Goal: Communication & Community: Answer question/provide support

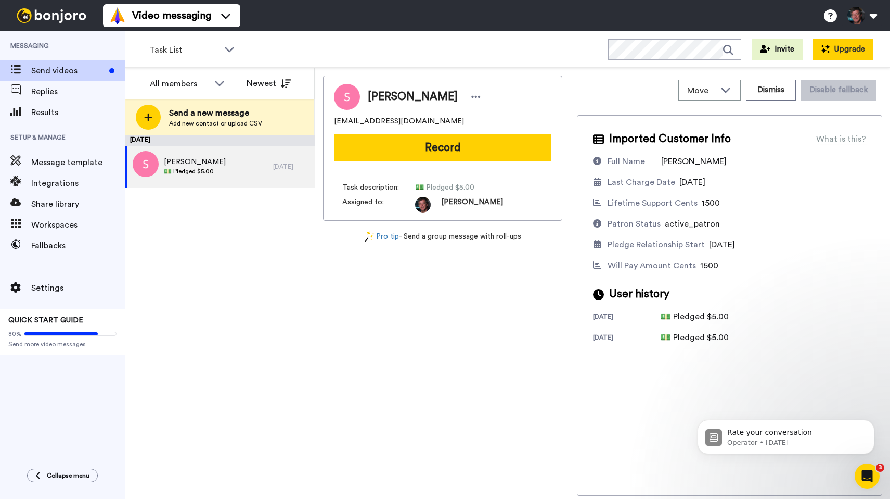
click at [836, 53] on button "Upgrade" at bounding box center [843, 49] width 60 height 21
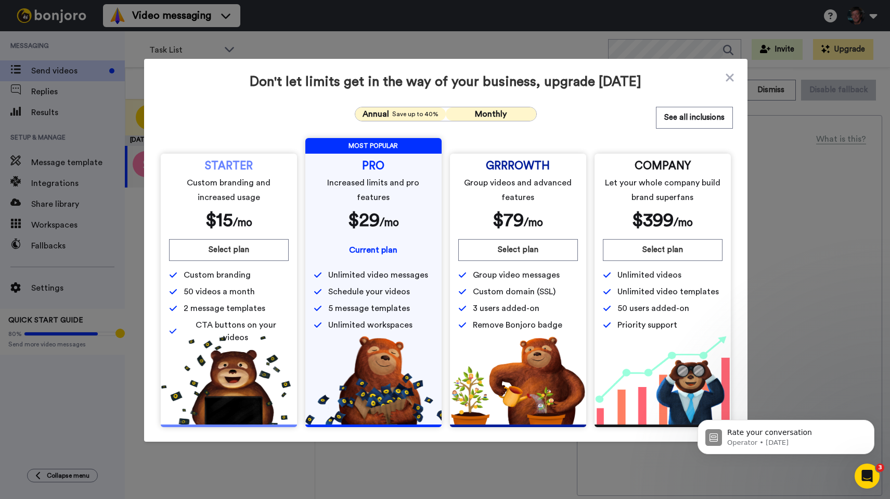
click at [479, 111] on span "Monthly" at bounding box center [491, 114] width 32 height 8
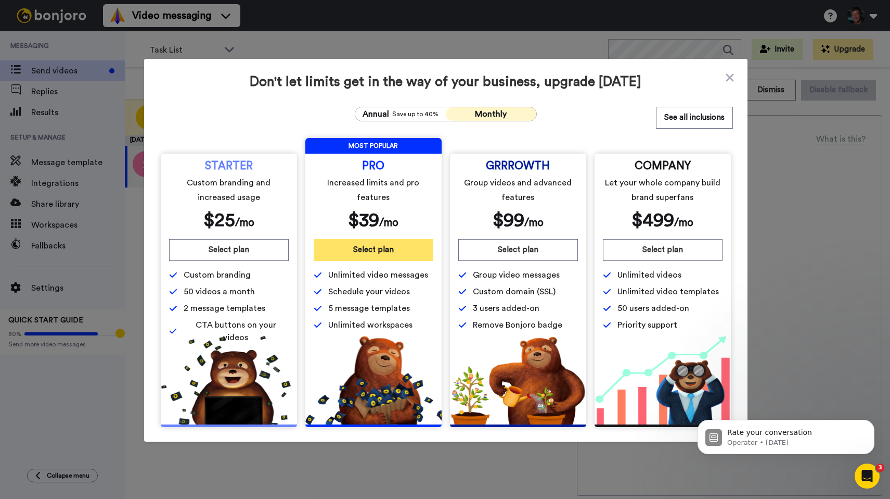
click at [386, 248] on button "Select plan" at bounding box center [374, 250] width 120 height 22
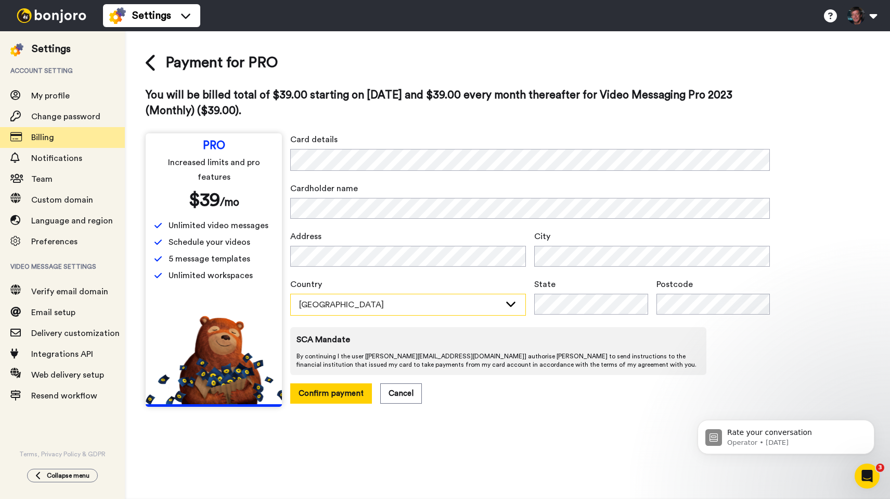
click at [398, 309] on div "Australia" at bounding box center [399, 304] width 201 height 12
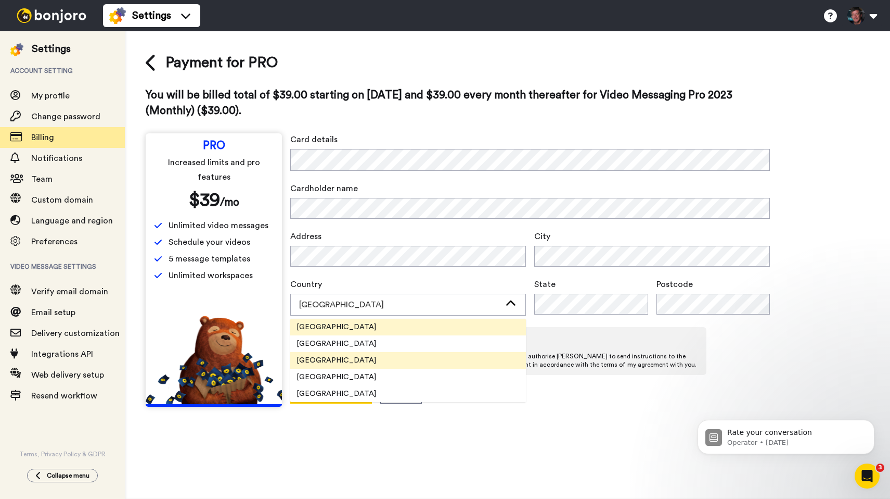
click at [344, 363] on span "United States" at bounding box center [336, 360] width 92 height 10
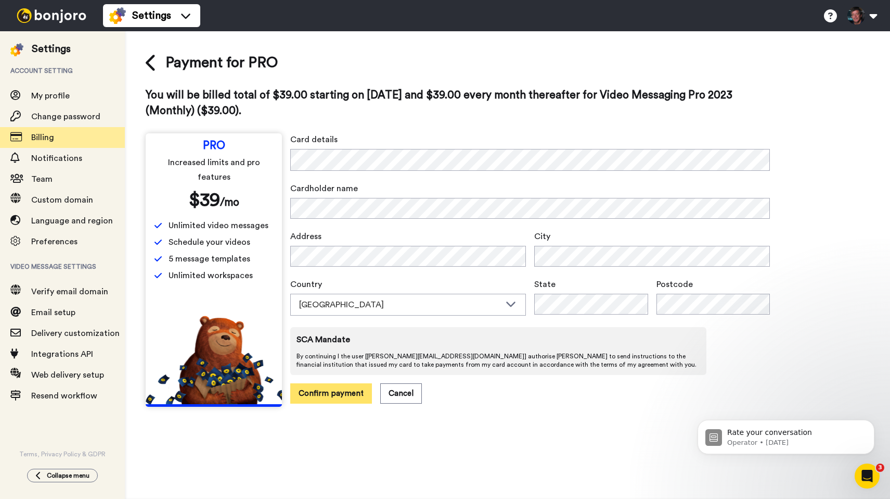
click at [331, 392] on button "Confirm payment" at bounding box center [331, 393] width 82 height 20
click at [338, 390] on button "Confirm payment" at bounding box center [331, 393] width 82 height 20
click at [820, 187] on div "Payment for PRO You will be billed total of $39.00 starting on 2025-08-26 and $…" at bounding box center [508, 229] width 724 height 354
click at [326, 389] on button "Confirm payment" at bounding box center [331, 393] width 82 height 20
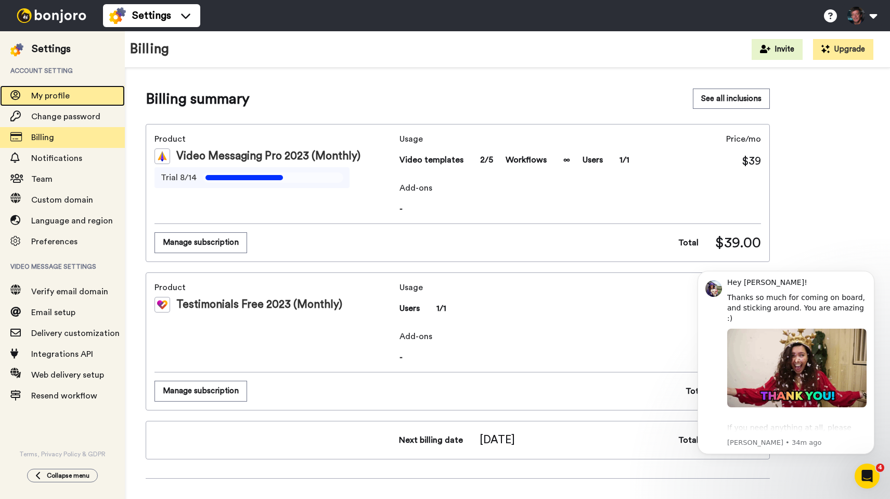
click at [51, 94] on span "My profile" at bounding box center [50, 96] width 39 height 8
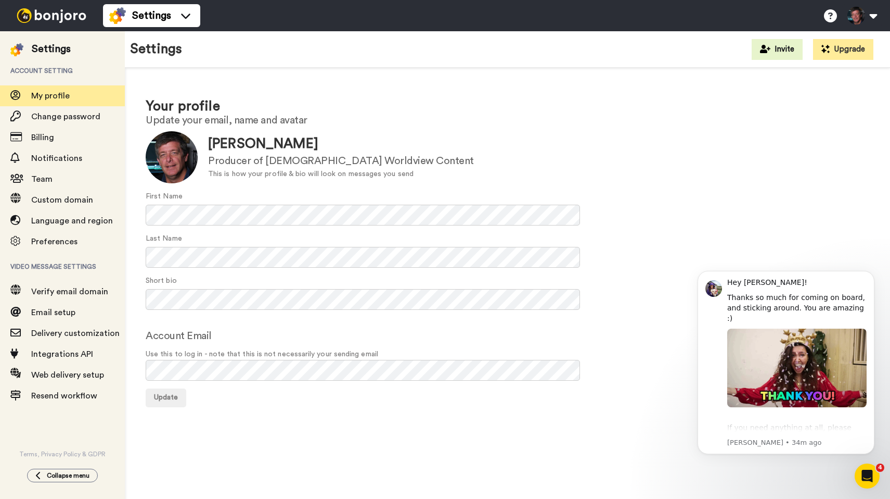
click at [42, 14] on img at bounding box center [51, 15] width 78 height 15
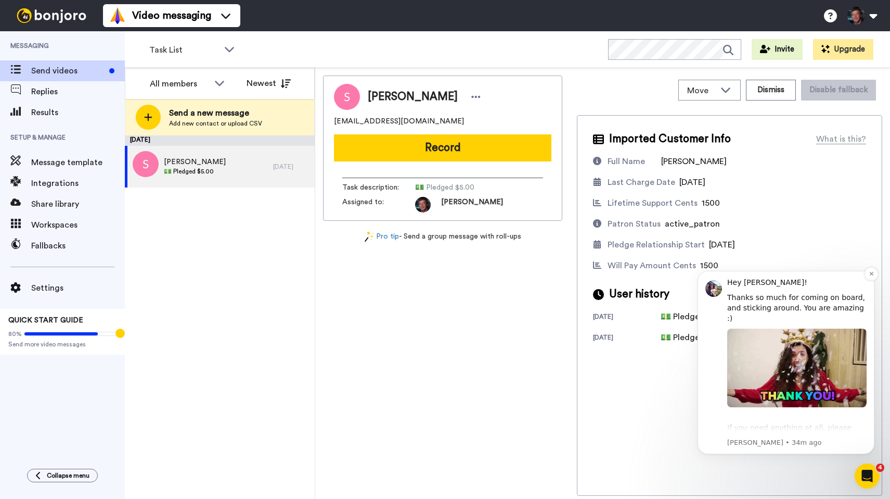
click at [720, 289] on img "message notification from Amy, 34m ago. Hey Kyle! Thanks so much for coming on …" at bounding box center [714, 288] width 17 height 17
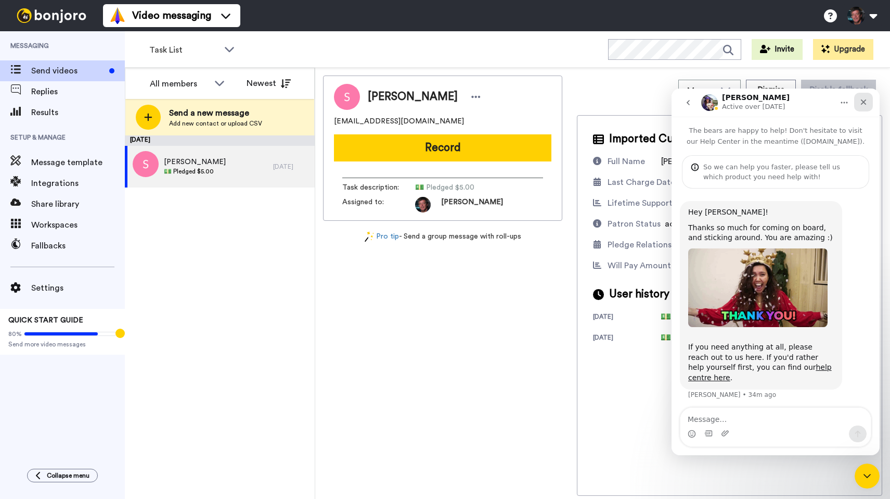
click at [859, 101] on div "Close" at bounding box center [863, 102] width 19 height 19
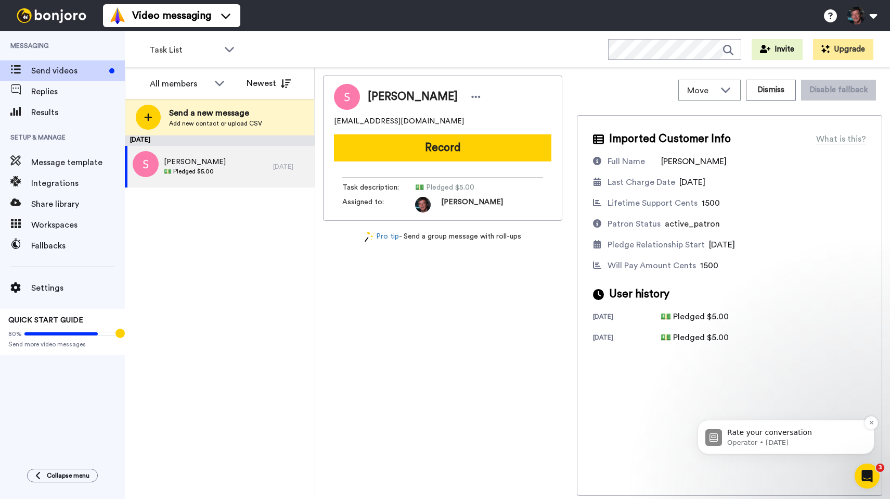
click at [800, 440] on p "Operator • [DATE]" at bounding box center [794, 442] width 134 height 9
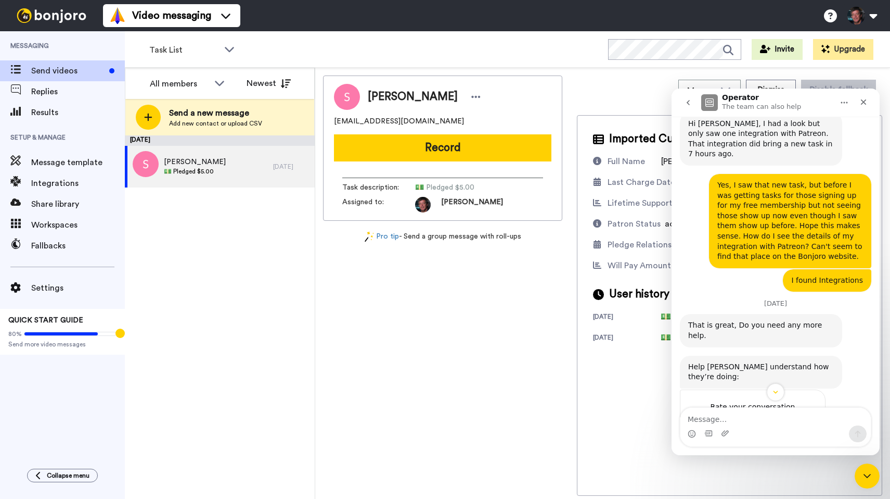
scroll to position [361, 0]
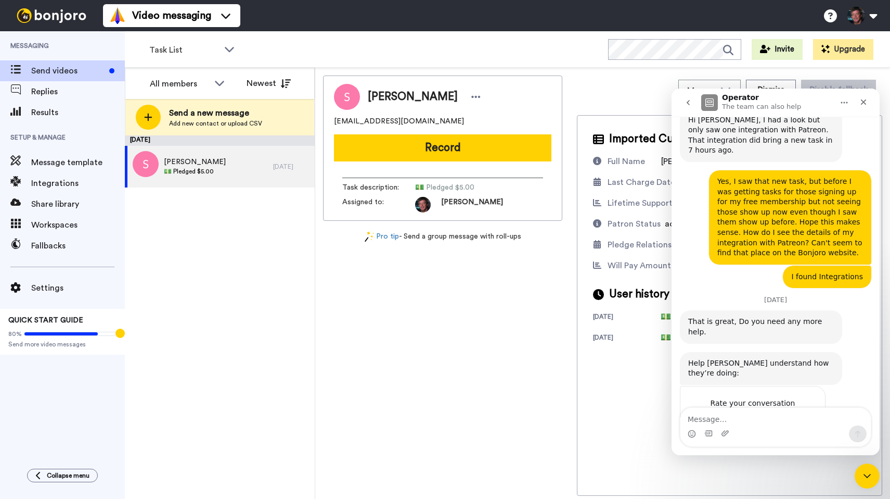
click at [740, 418] on textarea "Message…" at bounding box center [776, 416] width 190 height 18
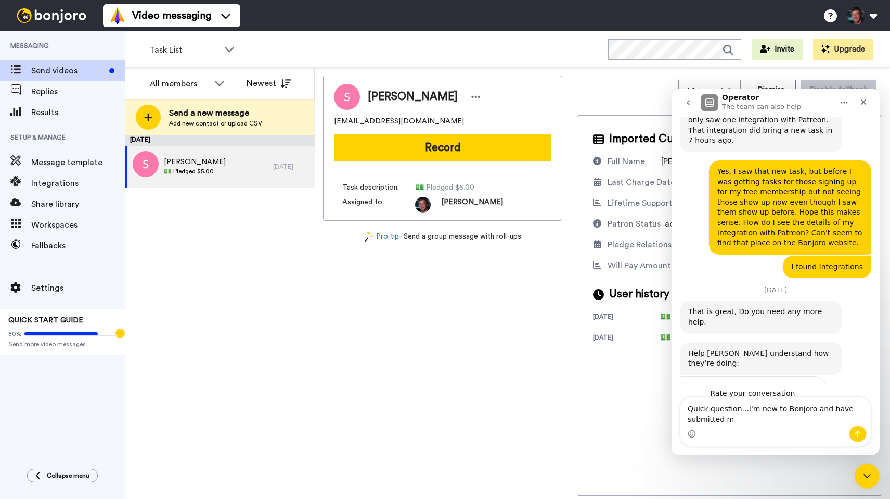
scroll to position [371, 0]
drag, startPoint x: 721, startPoint y: 419, endPoint x: 675, endPoint y: 419, distance: 46.3
click at [681, 419] on textarea "Quick question...I'm new to Bonjoro and have submitted added CNAME DNS settings" at bounding box center [776, 411] width 190 height 28
click at [773, 422] on textarea "Quick question...I'm new to Bonjoro and have added CNAME DNS settings" at bounding box center [776, 411] width 190 height 28
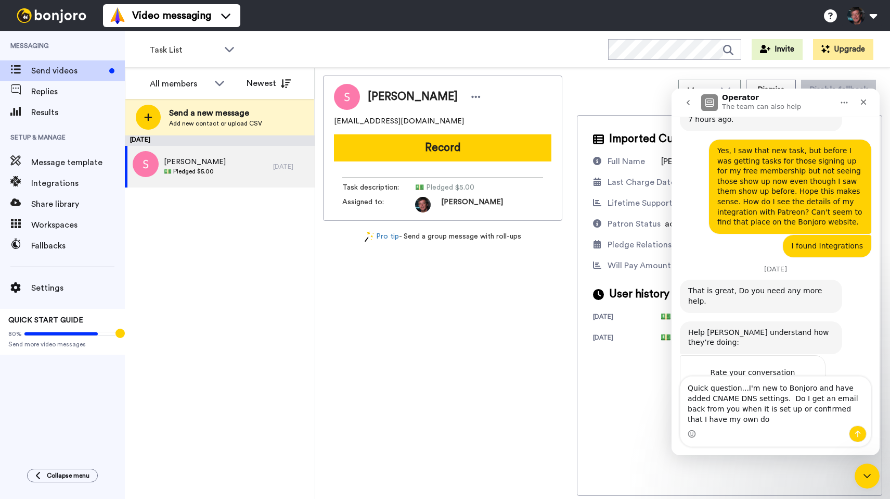
scroll to position [392, 0]
type textarea "Quick question...I'm new to Bonjoro and have added CNAME DNS settings. Do I get…"
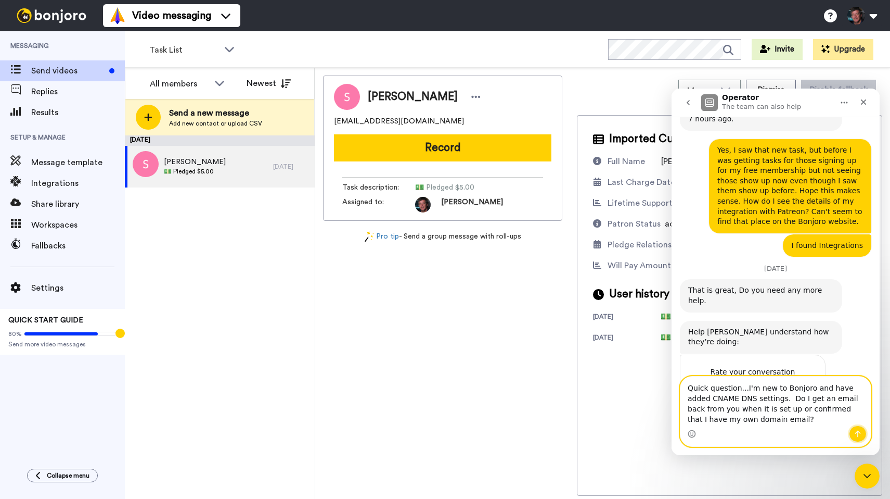
click at [856, 434] on icon "Send a message…" at bounding box center [858, 433] width 8 height 8
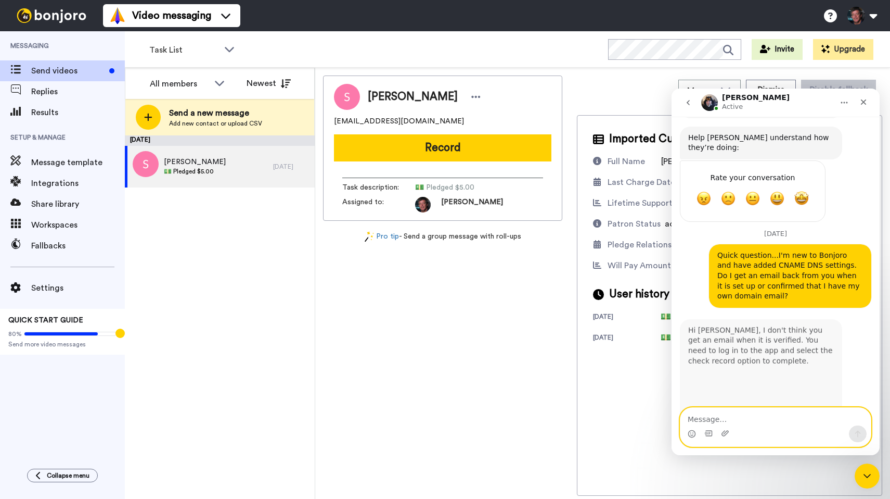
scroll to position [586, 0]
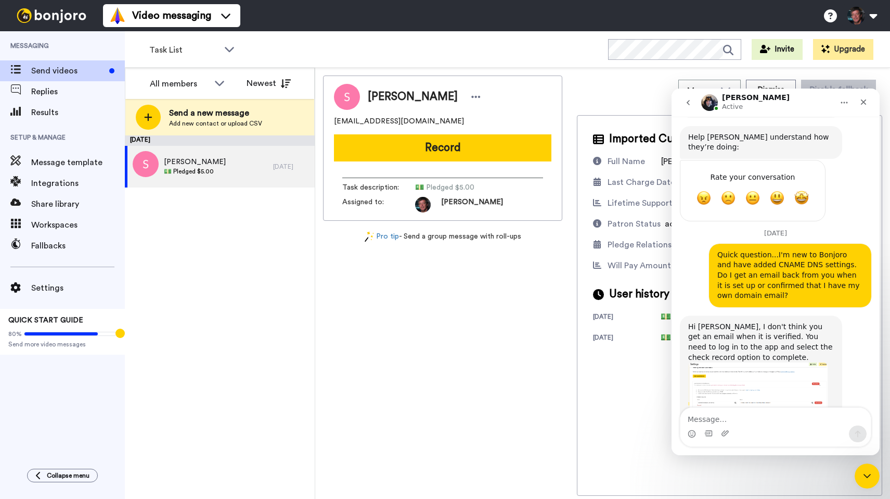
click at [763, 362] on img "Johann says…" at bounding box center [757, 396] width 139 height 68
click at [709, 417] on textarea "Message…" at bounding box center [776, 416] width 190 height 18
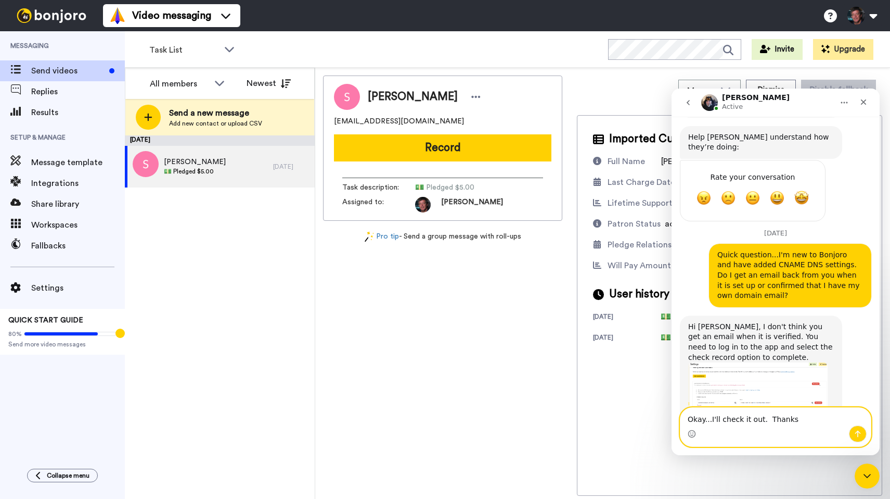
type textarea "Okay...I'll check it out. Thanks."
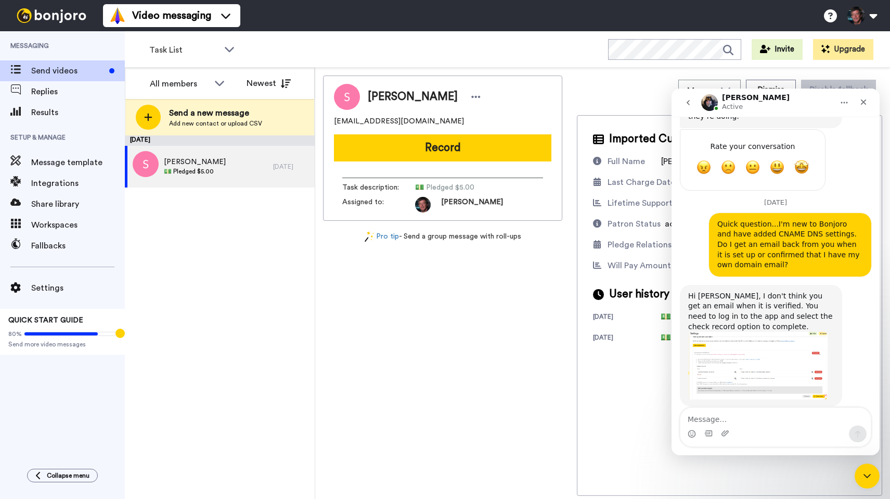
click at [756, 331] on img "Johann says…" at bounding box center [757, 365] width 139 height 68
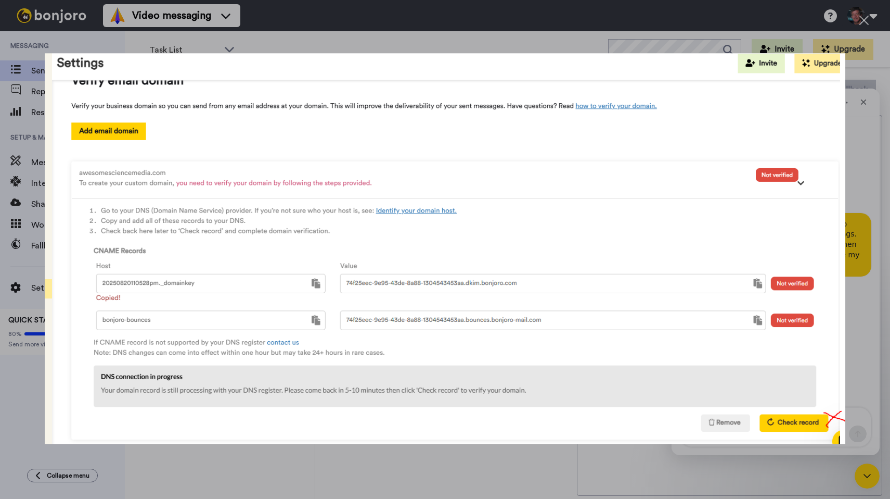
click at [586, 14] on div "Intercom messenger" at bounding box center [445, 249] width 890 height 499
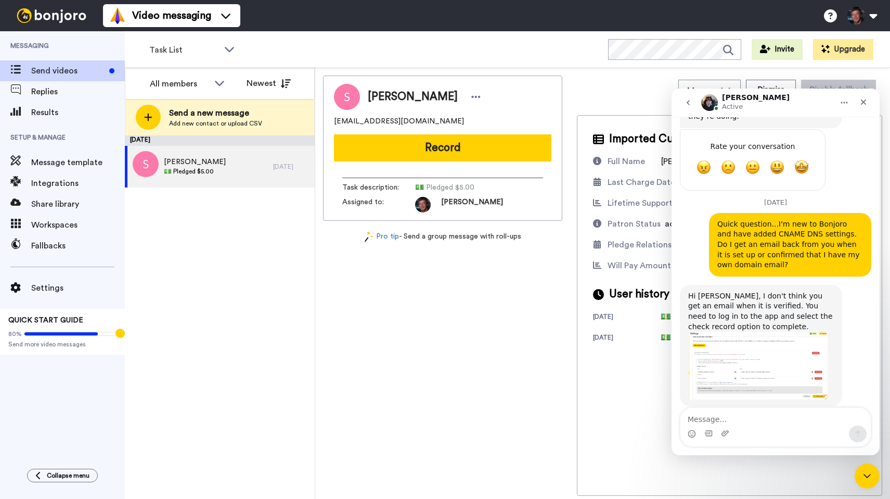
click at [291, 18] on div "Video messaging Switch to Video messaging Testimonials Settings Discover Help &…" at bounding box center [496, 15] width 787 height 31
click at [31, 286] on span at bounding box center [15, 288] width 31 height 10
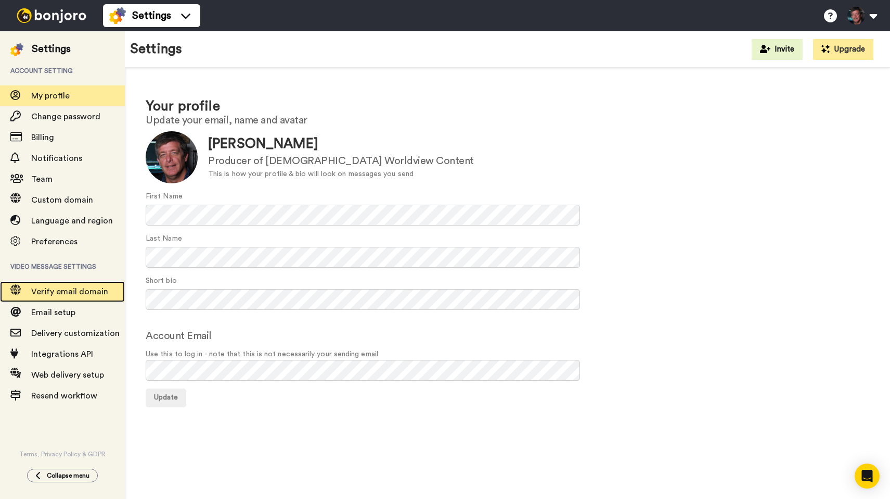
click at [56, 295] on span "Verify email domain" at bounding box center [69, 291] width 77 height 8
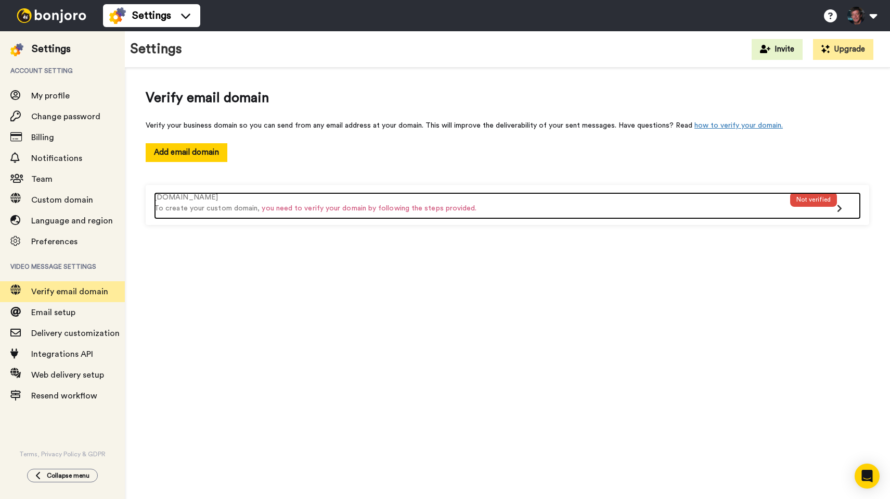
click at [808, 199] on div "Not verified" at bounding box center [813, 199] width 47 height 15
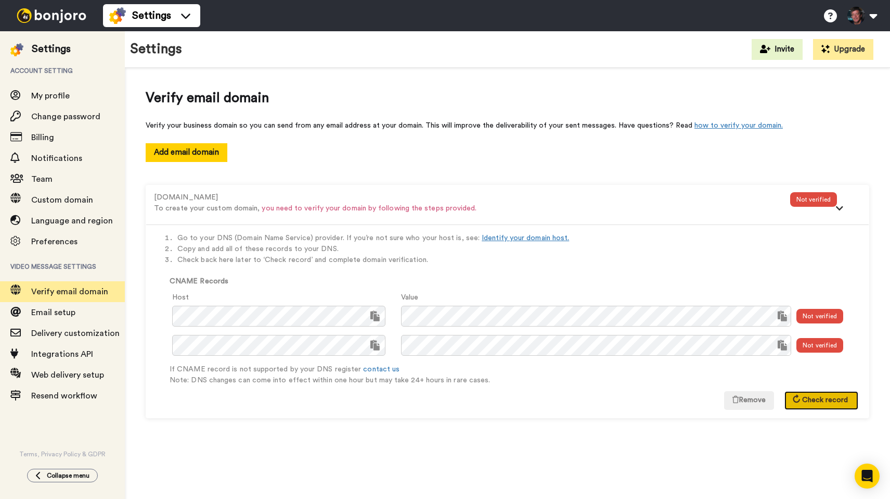
click at [827, 403] on span "Check record" at bounding box center [825, 399] width 46 height 7
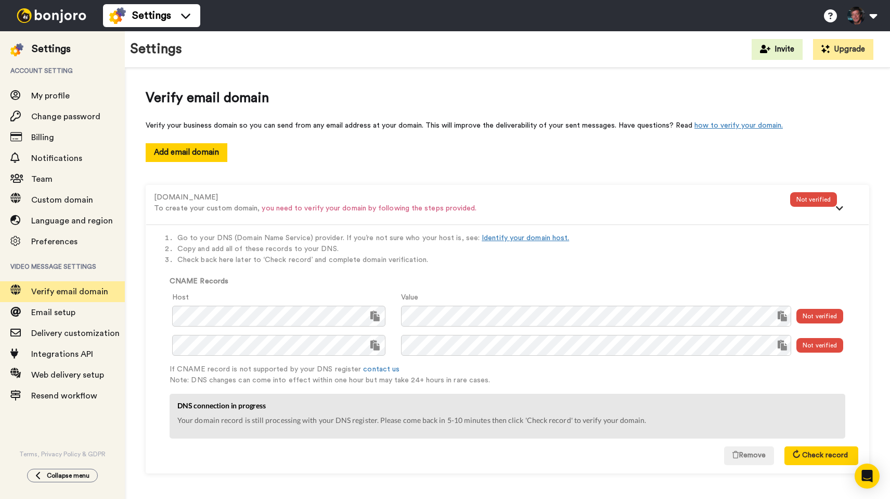
click at [695, 66] on div "Settings Invite Upgrade" at bounding box center [507, 49] width 765 height 36
click at [401, 443] on div "Go to your DNS (Domain Name Service) provider. If you’re not sure who your host…" at bounding box center [507, 348] width 723 height 248
click at [813, 456] on span "Check record" at bounding box center [825, 454] width 46 height 7
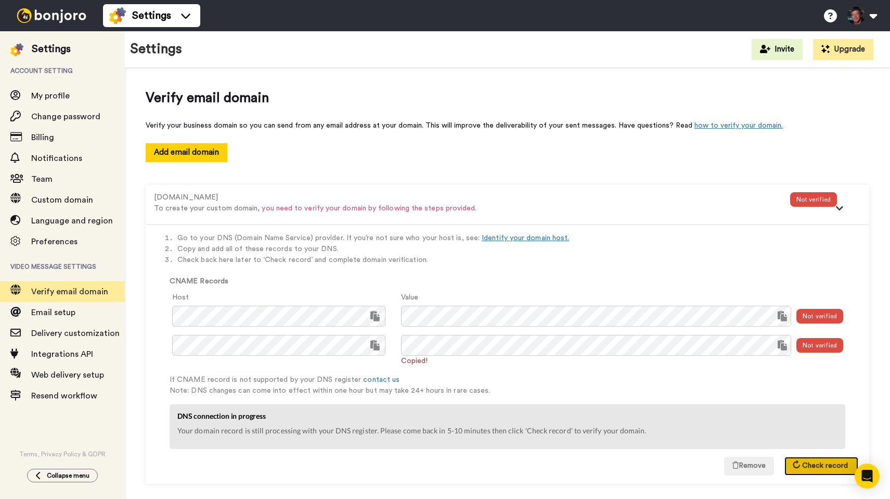
click at [821, 464] on span "Check record" at bounding box center [825, 465] width 46 height 7
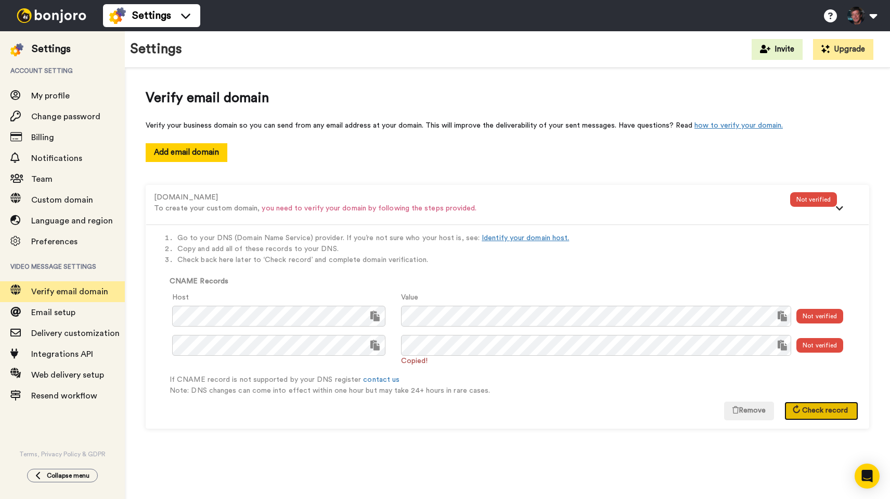
click at [828, 405] on button "Check record" at bounding box center [822, 410] width 74 height 19
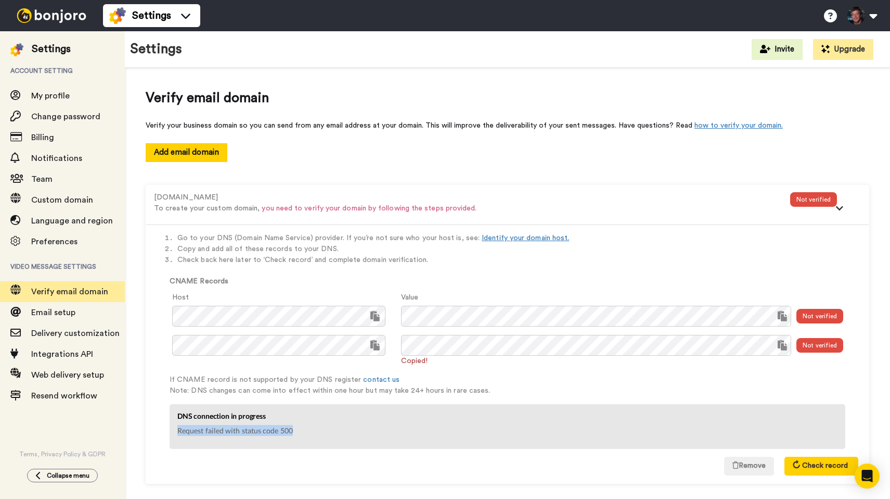
drag, startPoint x: 297, startPoint y: 428, endPoint x: 167, endPoint y: 426, distance: 129.6
click at [167, 426] on div "DNS connection in progress Request failed with status code 500" at bounding box center [508, 426] width 702 height 50
copy p "Request failed with status code 500"
click at [868, 480] on icon "Open Intercom Messenger" at bounding box center [867, 476] width 12 height 14
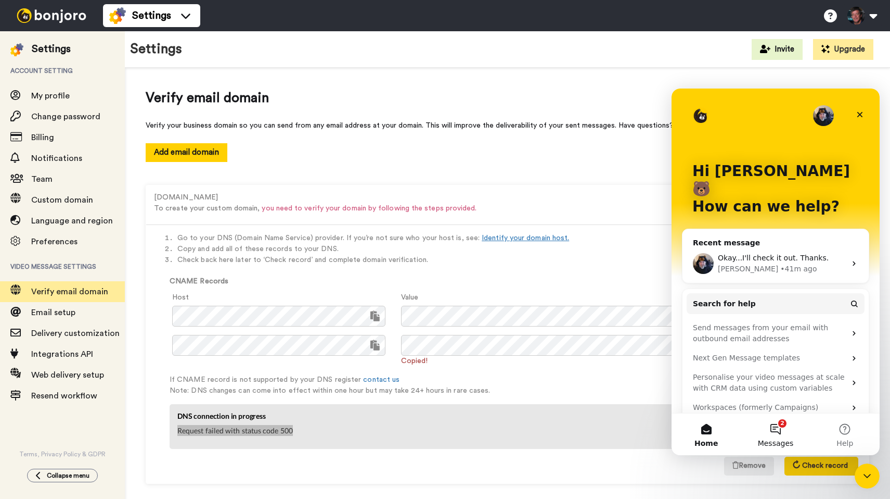
click at [773, 428] on button "2 Messages" at bounding box center [775, 434] width 69 height 42
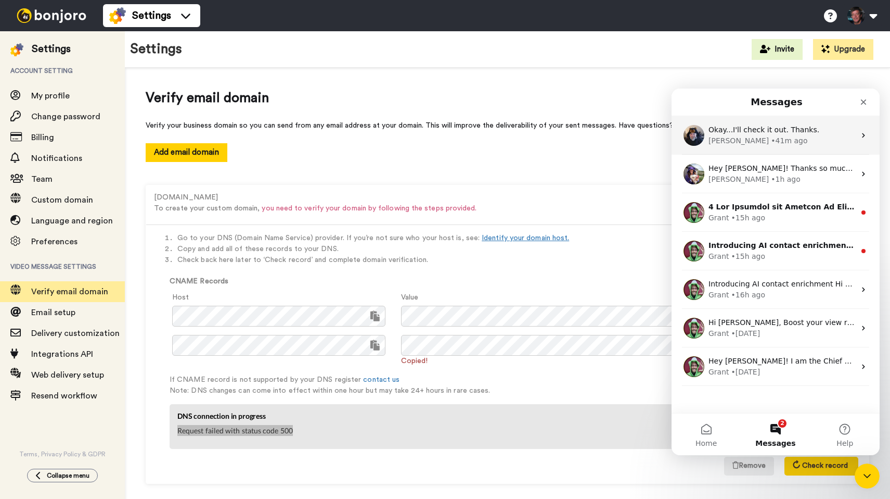
click at [751, 131] on span "Okay...I'll check it out. Thanks." at bounding box center [764, 129] width 111 height 8
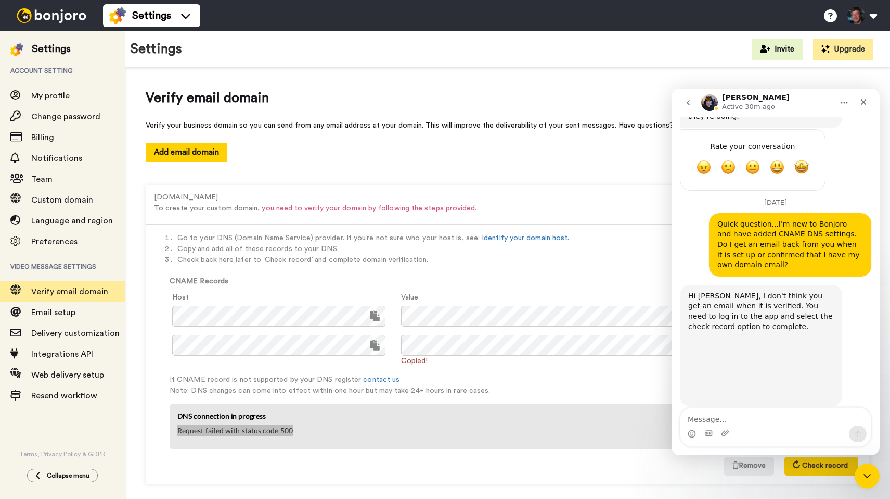
scroll to position [617, 0]
click at [758, 423] on textarea "Message…" at bounding box center [776, 416] width 190 height 18
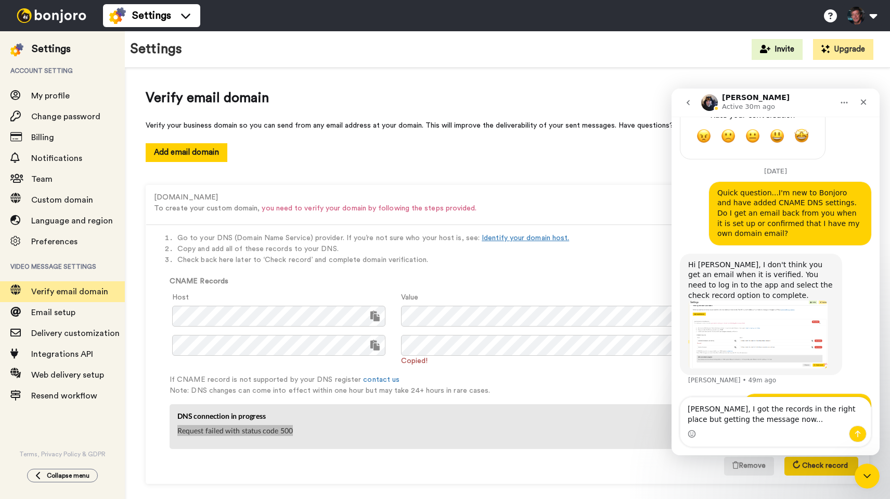
scroll to position [648, 0]
type textarea "Johann, I got the records in the right place but getting the message now... Req…"
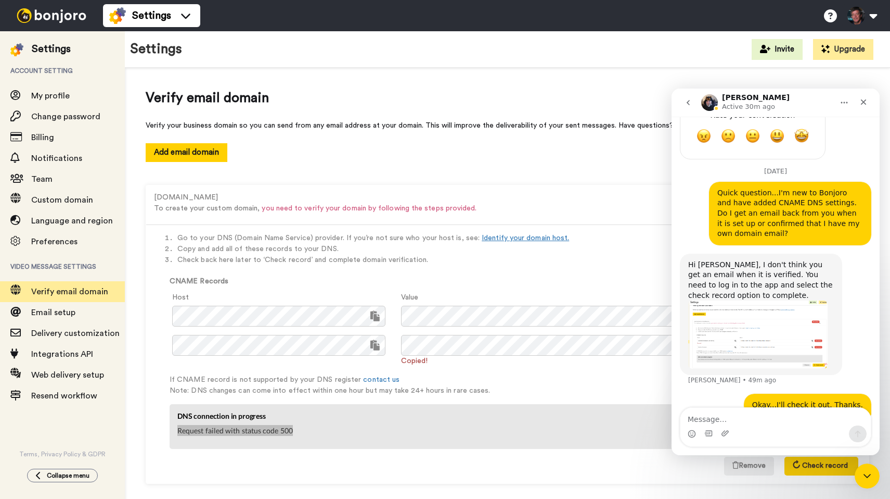
scroll to position [667, 0]
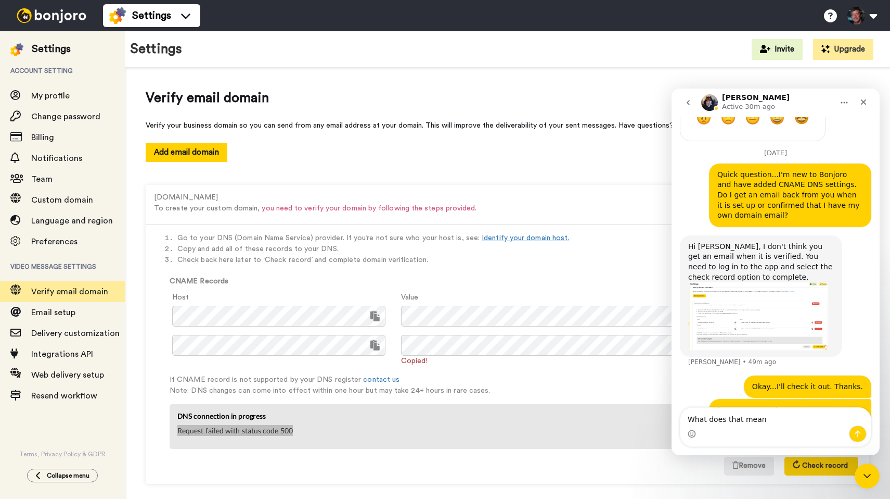
type textarea "What does that mean?"
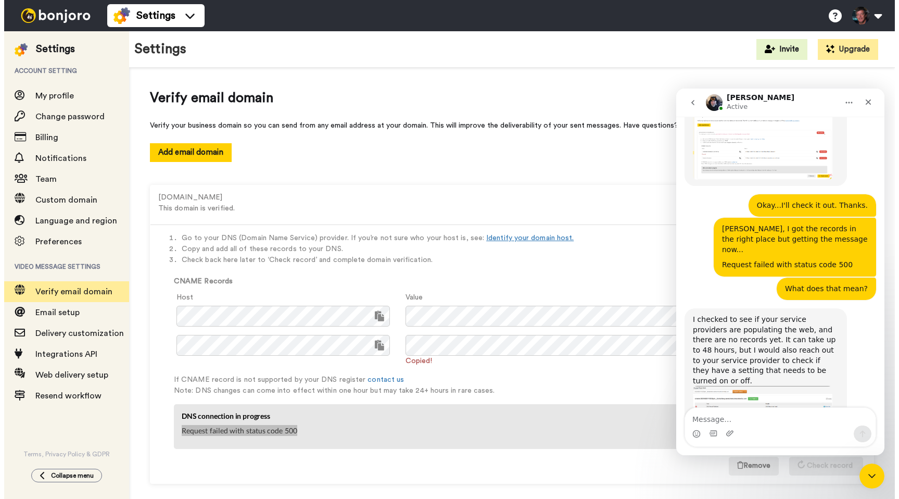
scroll to position [861, 0]
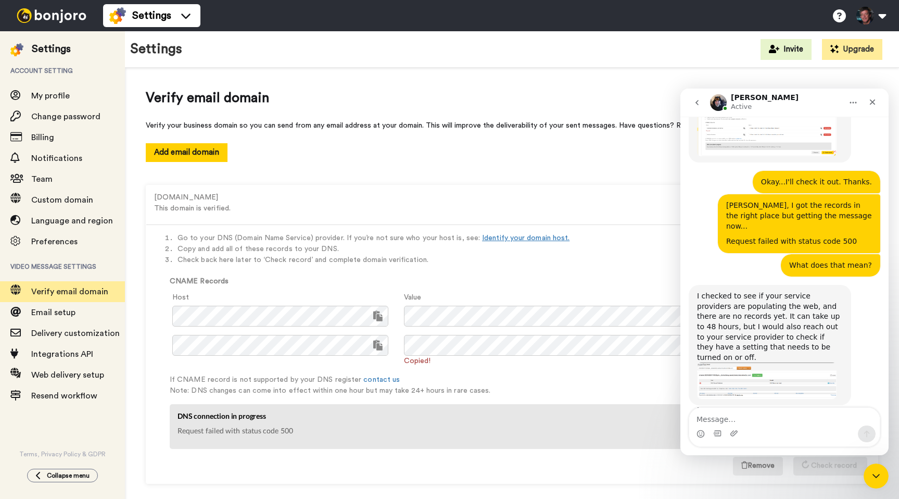
click at [527, 84] on div "Verify email domain Verify your business domain so you can send from any email …" at bounding box center [512, 291] width 774 height 447
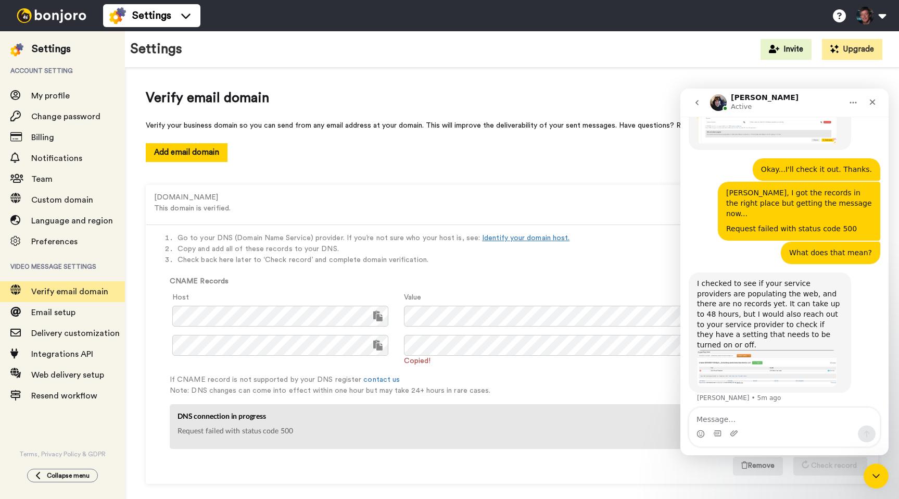
scroll to position [874, 0]
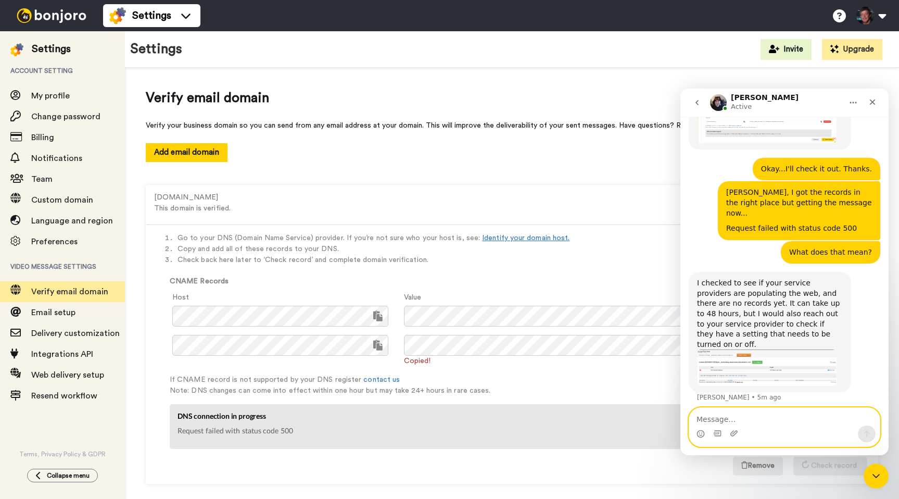
click at [742, 420] on textarea "Message…" at bounding box center [784, 416] width 190 height 18
type textarea "Does the Host Name look right?"
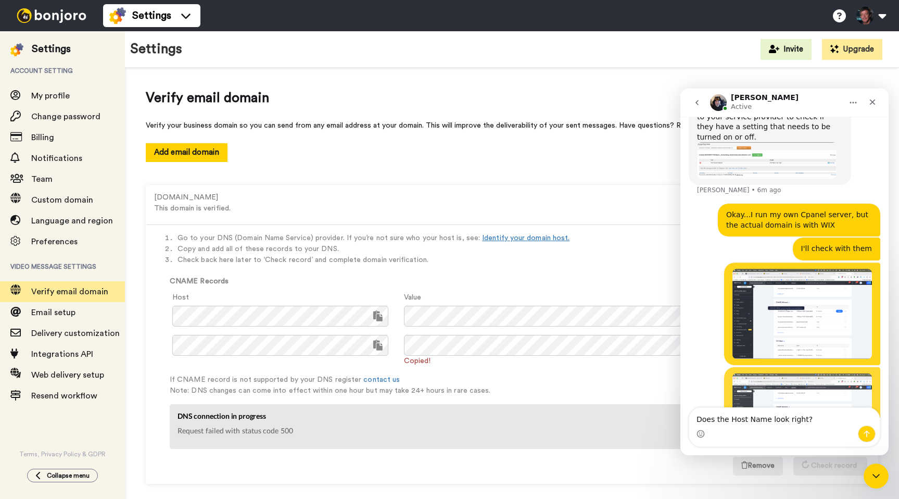
scroll to position [1081, 0]
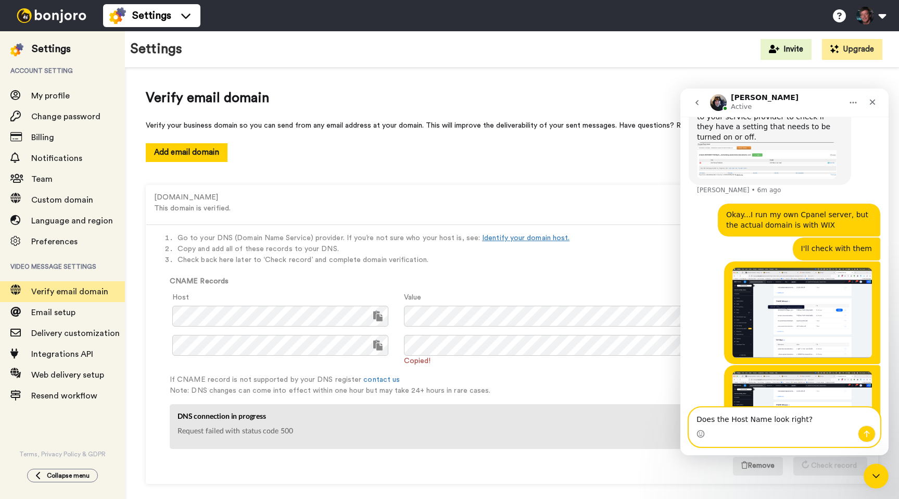
click at [848, 423] on textarea "Does the Host Name look right?" at bounding box center [784, 416] width 190 height 18
click at [872, 432] on button "Send a message…" at bounding box center [867, 433] width 18 height 17
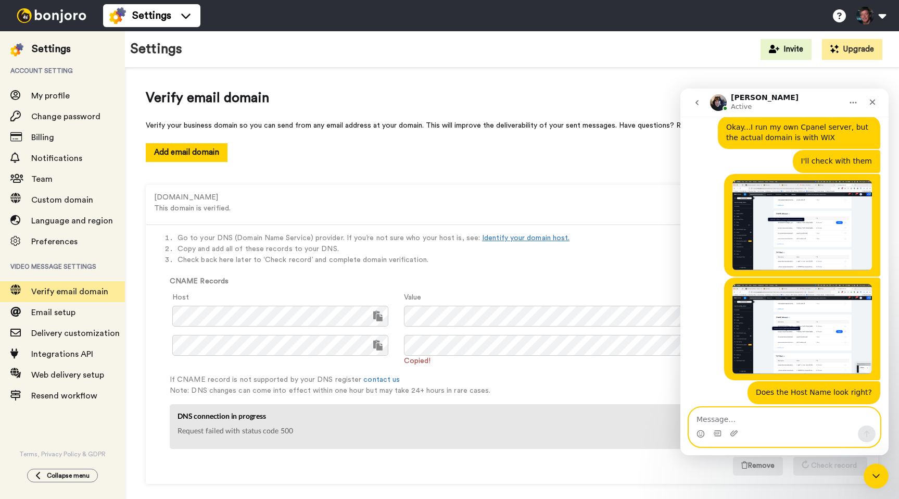
scroll to position [1156, 0]
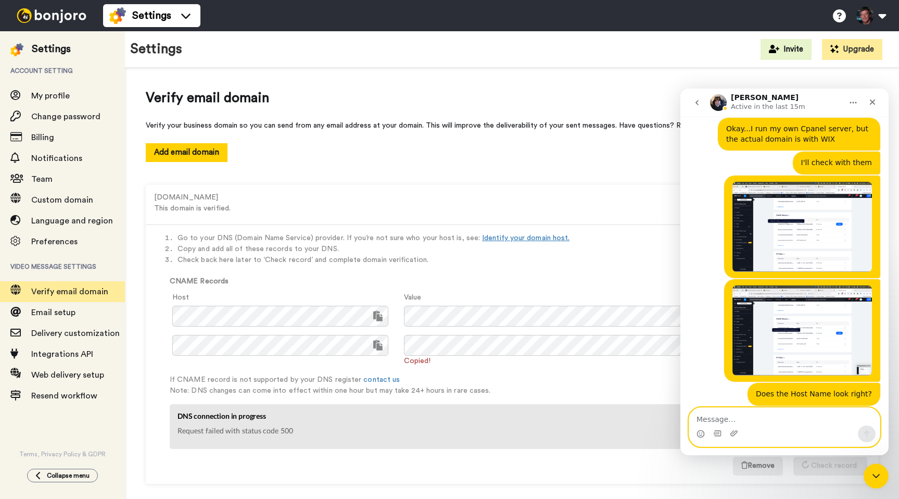
click at [762, 420] on textarea "Message…" at bounding box center [784, 416] width 190 height 18
type textarea "Thanks for confirming"
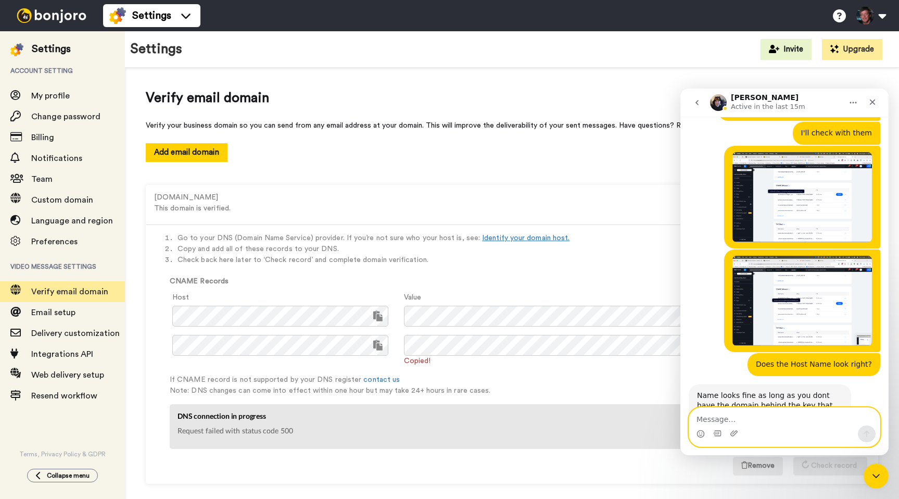
scroll to position [1187, 0]
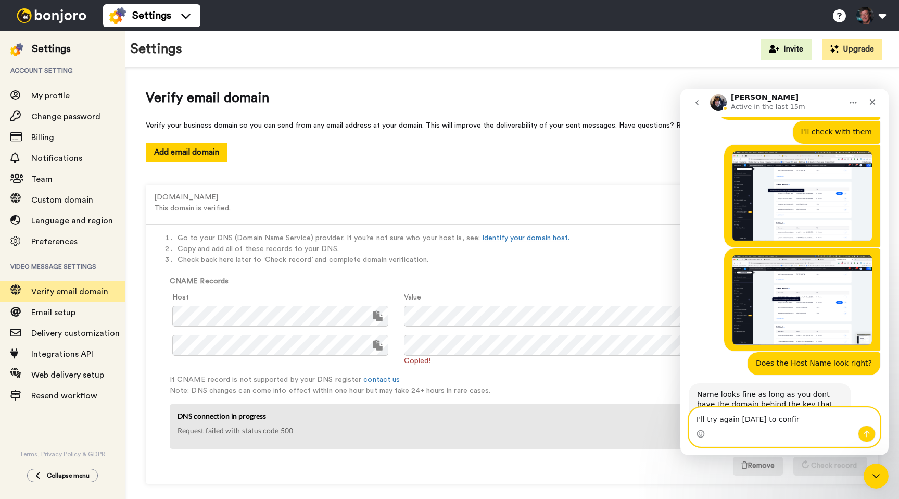
type textarea "I'll try again today to confirm"
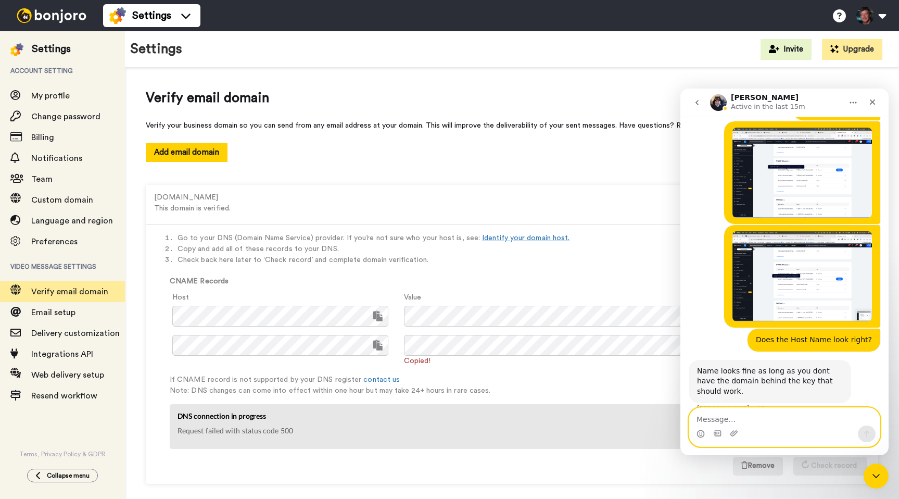
scroll to position [1211, 0]
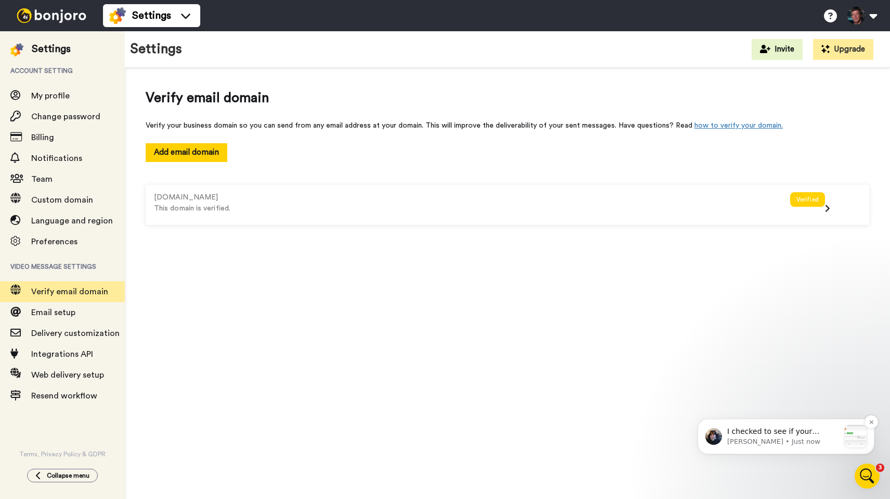
click at [784, 438] on p "[PERSON_NAME] • Just now" at bounding box center [783, 441] width 112 height 9
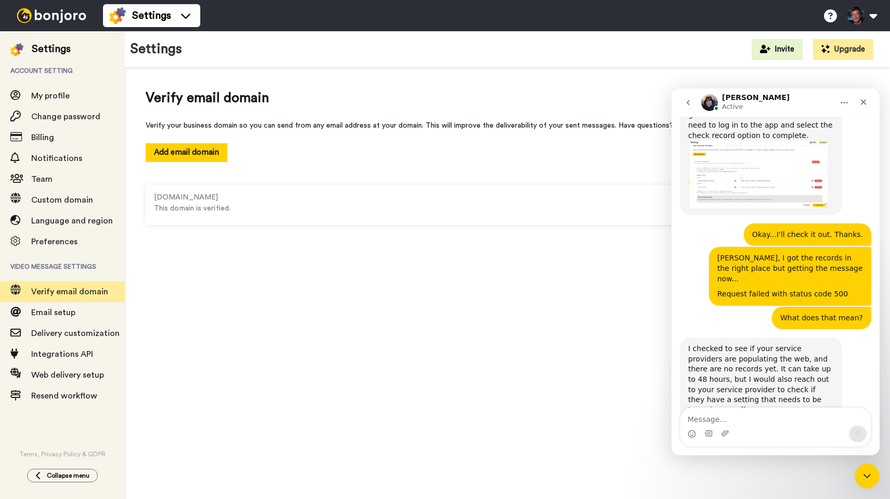
scroll to position [809, 0]
click at [771, 424] on textarea "Message…" at bounding box center [776, 416] width 190 height 18
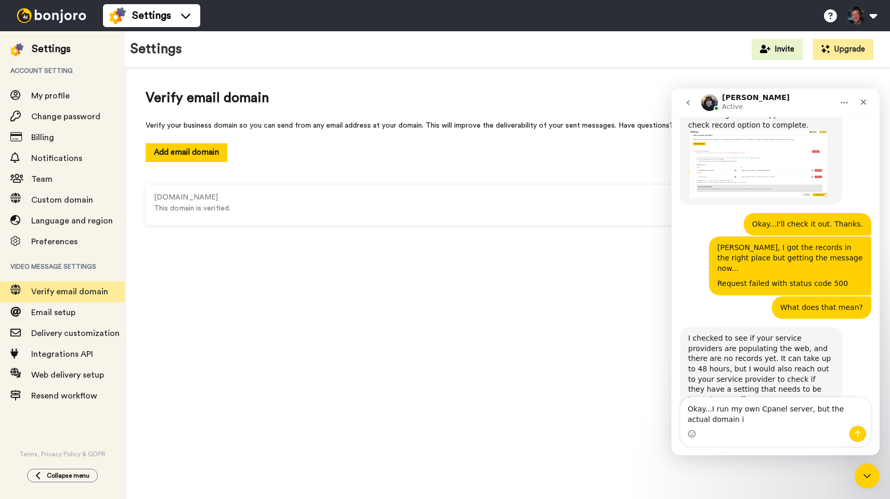
scroll to position [819, 0]
type textarea "Okay...I run my own Cpanel server, but the actual domain is with WIX"
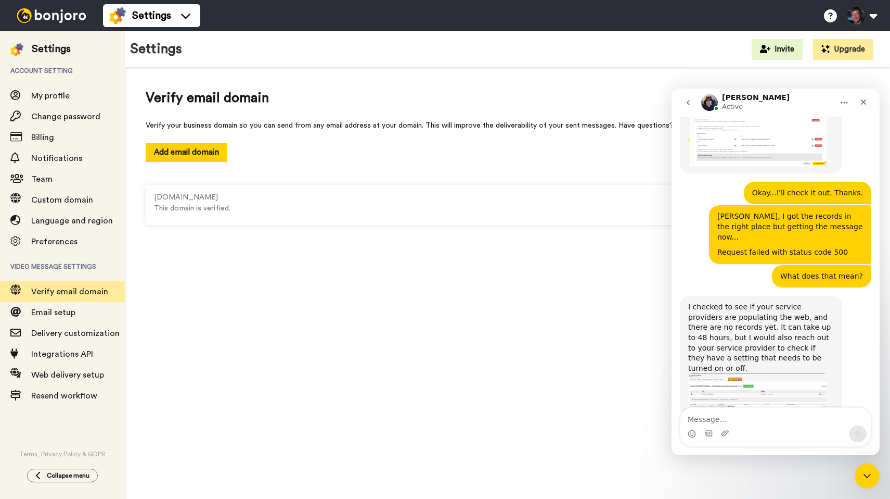
scroll to position [850, 0]
type textarea "I'll check with them"
